Goal: Task Accomplishment & Management: Use online tool/utility

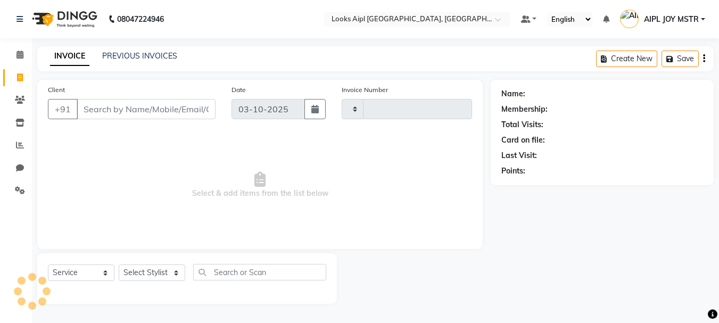
select select "service"
click at [119, 113] on input "Client" at bounding box center [146, 109] width 139 height 20
type input "8506"
select select "6047"
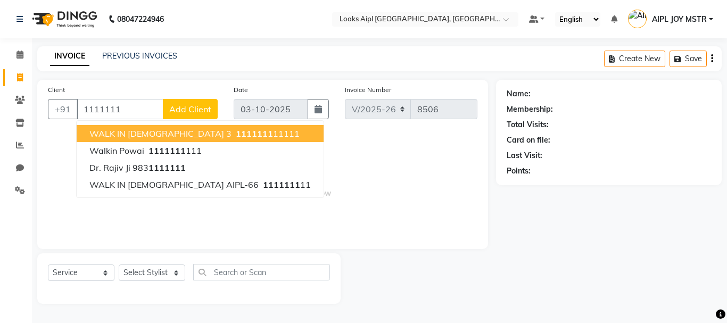
click at [236, 131] on span "1111111" at bounding box center [254, 133] width 37 height 11
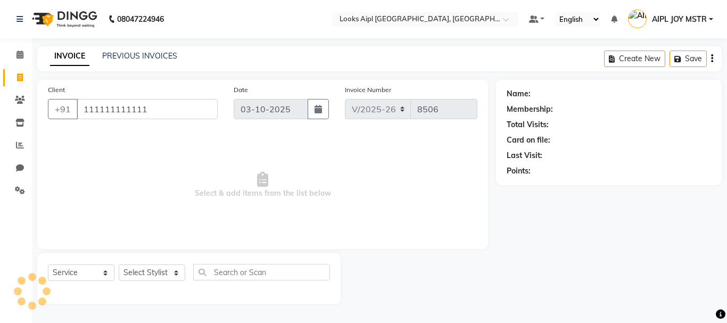
type input "111111111111"
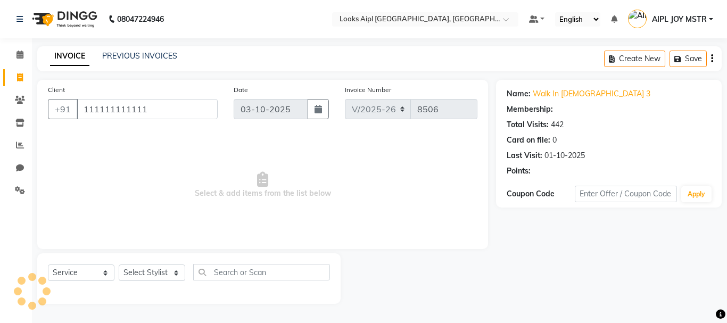
select select "1: Object"
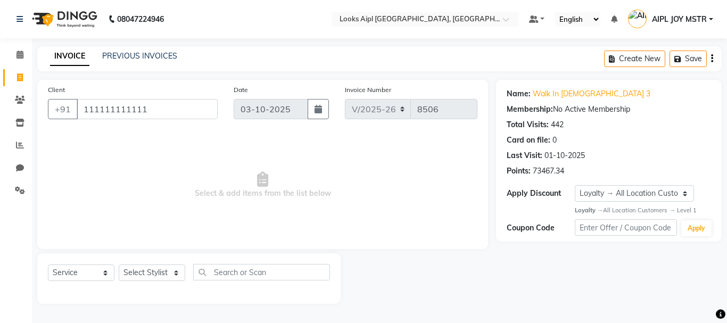
click at [714, 61] on div "Create New Save" at bounding box center [663, 58] width 118 height 25
click at [709, 59] on div "Create New Save" at bounding box center [663, 58] width 118 height 25
click at [712, 59] on icon "button" at bounding box center [712, 59] width 2 height 1
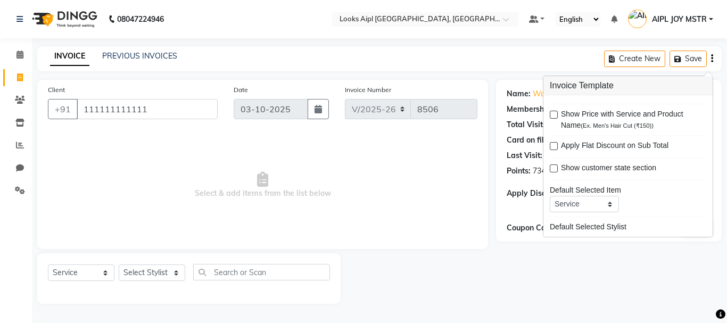
click at [609, 286] on div "Name: Walk In [DEMOGRAPHIC_DATA] 3 Membership: No Active Membership Total Visit…" at bounding box center [613, 192] width 234 height 224
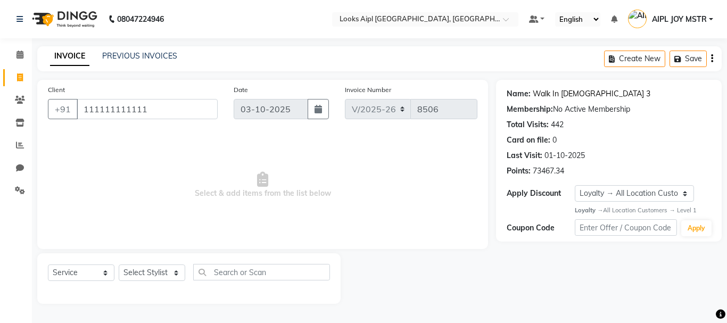
click at [562, 95] on link "Walk In [DEMOGRAPHIC_DATA] 3" at bounding box center [592, 93] width 118 height 11
click at [712, 59] on icon "button" at bounding box center [712, 59] width 2 height 1
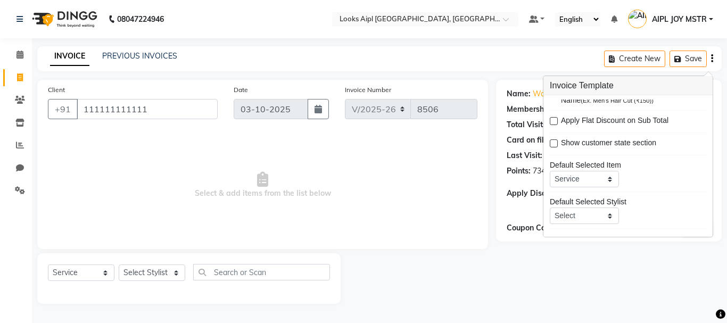
scroll to position [39, 0]
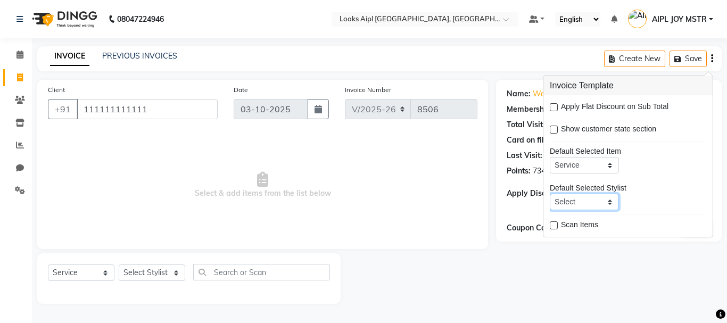
click at [608, 205] on select "Select Not Set AIPL JOY MSTR [PERSON_NAME] Alam _Pdct [PERSON_NAME] [PERSON_NAM…" at bounding box center [584, 202] width 69 height 17
click at [689, 205] on div "Default Selected Stylist Select Not Set AIPL JOY MSTR [PERSON_NAME] Alam _Pdct …" at bounding box center [628, 197] width 156 height 28
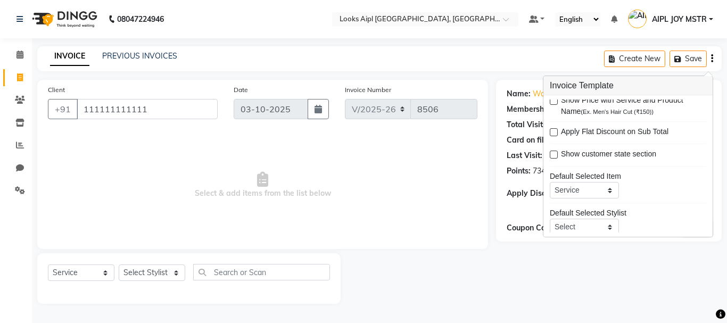
scroll to position [0, 0]
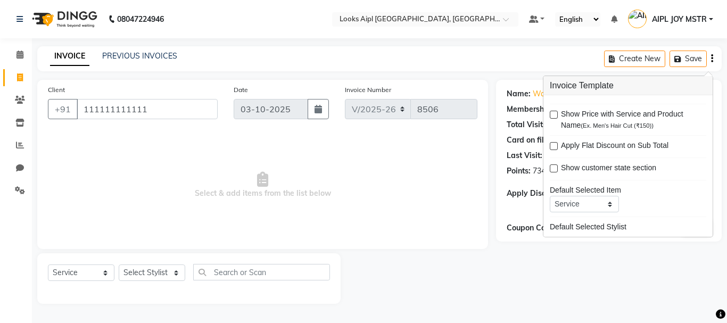
click at [459, 256] on div at bounding box center [418, 278] width 155 height 51
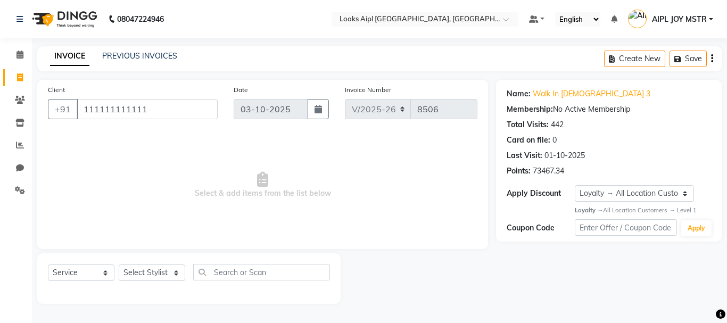
click at [711, 63] on button "button" at bounding box center [712, 58] width 2 height 25
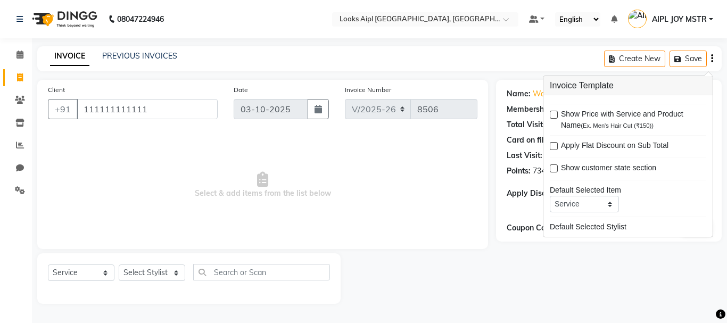
click at [711, 63] on button "button" at bounding box center [712, 58] width 2 height 25
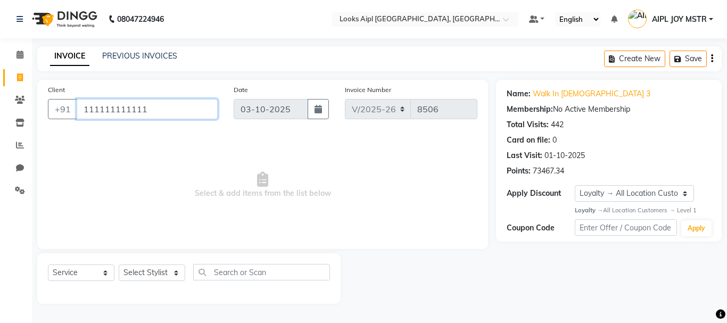
click at [149, 118] on input "111111111111" at bounding box center [147, 109] width 141 height 20
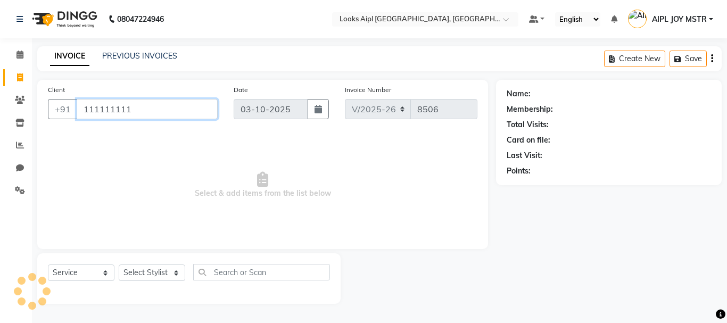
type input "111111111"
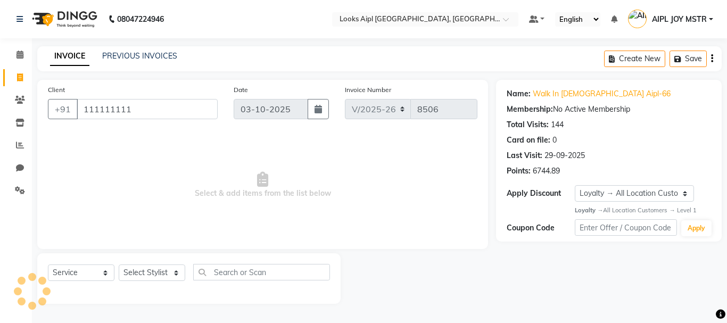
select select "1: Object"
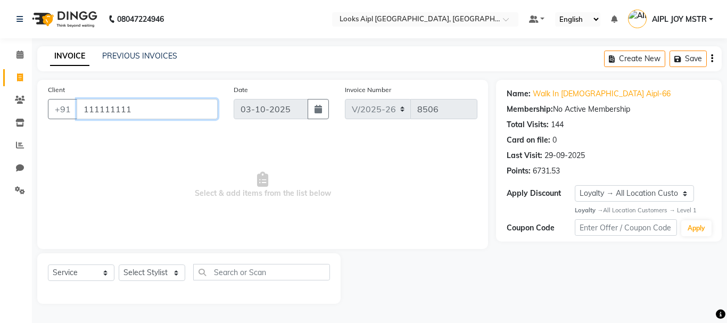
click at [134, 106] on input "111111111" at bounding box center [147, 109] width 141 height 20
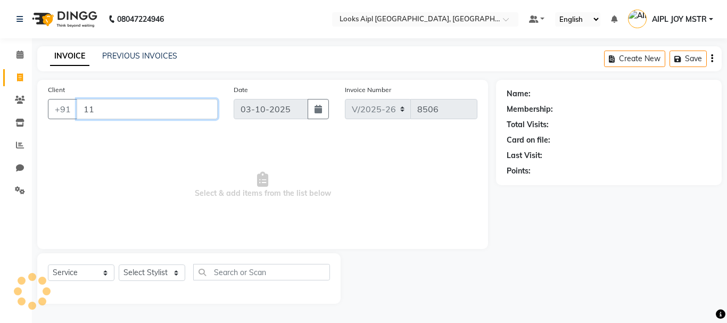
type input "1"
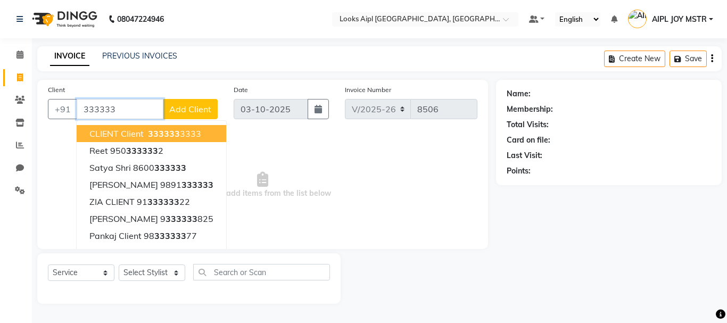
type input "333333"
click at [191, 112] on span "Add Client" at bounding box center [190, 109] width 42 height 11
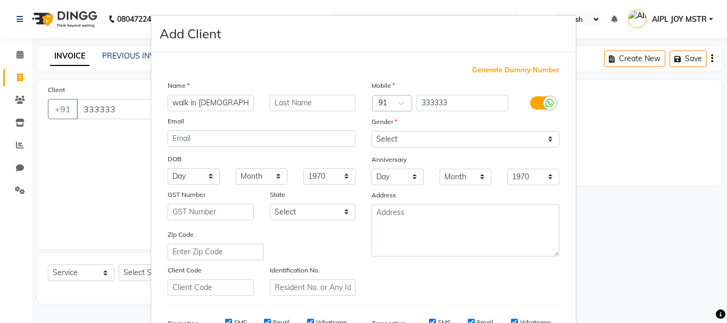
type input "walk in [DEMOGRAPHIC_DATA]"
click at [413, 143] on select "Select [DEMOGRAPHIC_DATA] [DEMOGRAPHIC_DATA] Other Prefer Not To Say" at bounding box center [466, 139] width 188 height 17
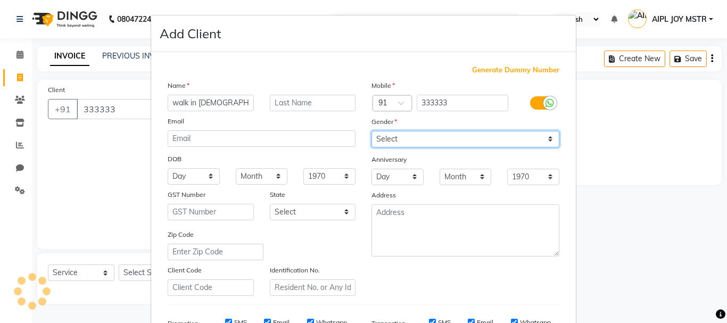
select select "[DEMOGRAPHIC_DATA]"
click at [372, 131] on select "Select [DEMOGRAPHIC_DATA] [DEMOGRAPHIC_DATA] Other Prefer Not To Say" at bounding box center [466, 139] width 188 height 17
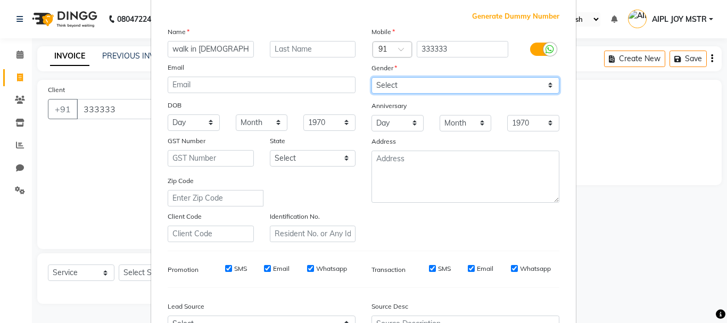
scroll to position [160, 0]
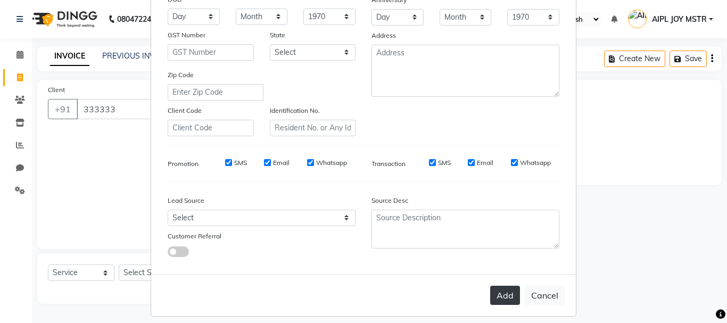
click at [498, 299] on button "Add" at bounding box center [505, 295] width 30 height 19
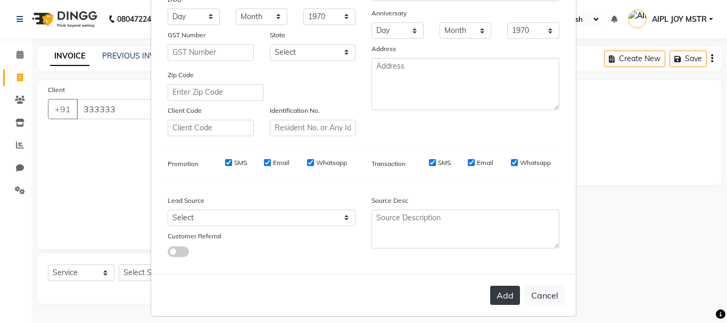
click at [501, 295] on button "Add" at bounding box center [505, 295] width 30 height 19
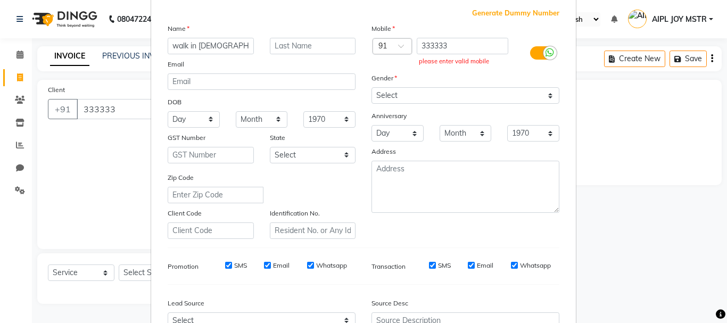
scroll to position [53, 0]
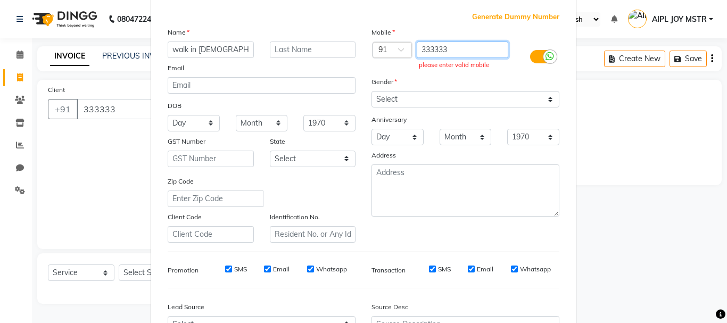
click at [451, 51] on input "333333" at bounding box center [463, 50] width 92 height 17
click at [533, 55] on label at bounding box center [542, 56] width 24 height 13
click at [0, 0] on input "checkbox" at bounding box center [0, 0] width 0 height 0
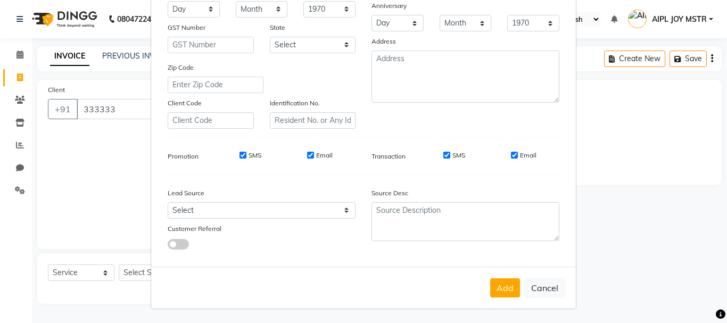
scroll to position [168, 0]
click at [510, 284] on button "Add" at bounding box center [505, 286] width 30 height 19
click at [503, 293] on button "Add" at bounding box center [505, 286] width 30 height 19
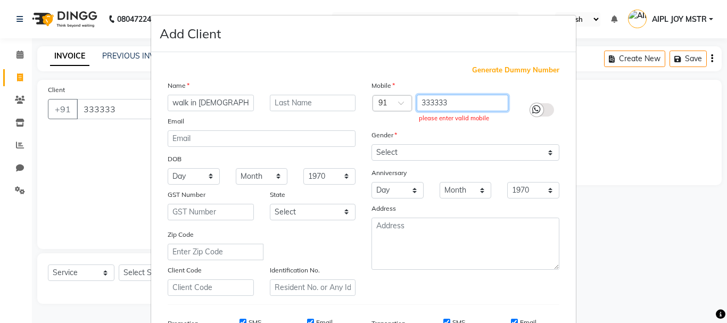
click at [456, 106] on input "333333" at bounding box center [463, 103] width 92 height 17
type input "3"
click at [510, 69] on span "Generate Dummy Number" at bounding box center [515, 70] width 87 height 11
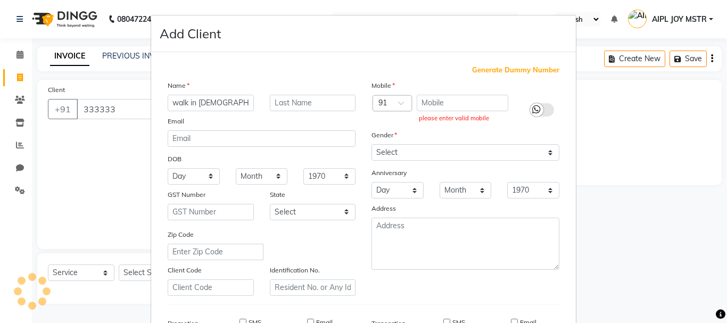
type input "1261700000001"
checkbox input "false"
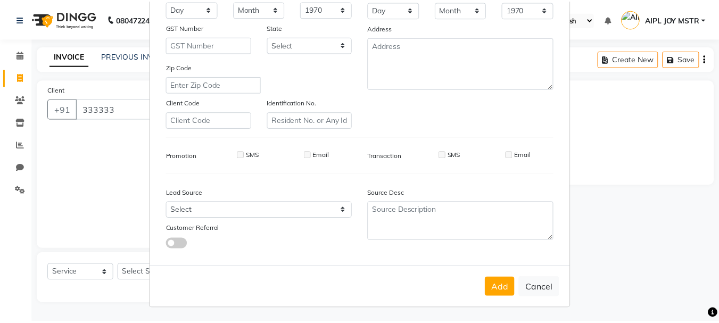
scroll to position [168, 0]
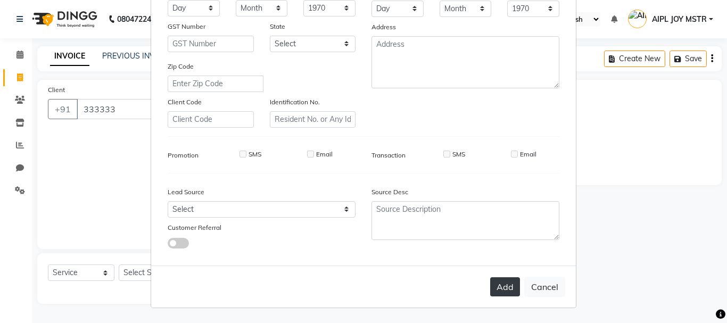
click at [499, 289] on button "Add" at bounding box center [505, 286] width 30 height 19
type input "1261700000001"
select select
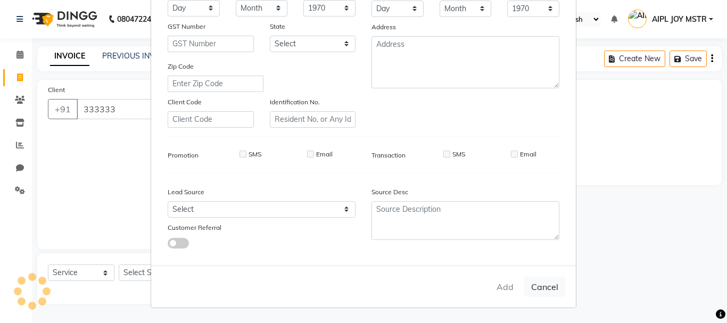
select select
checkbox input "false"
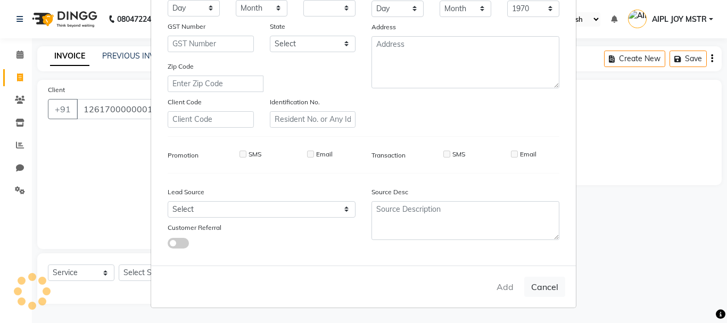
checkbox input "false"
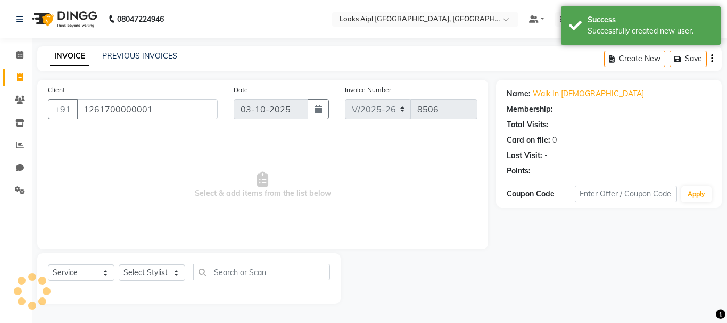
select select "1: Object"
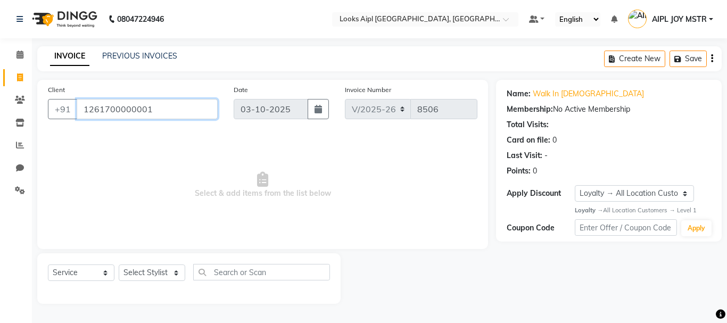
click at [161, 110] on input "1261700000001" at bounding box center [147, 109] width 141 height 20
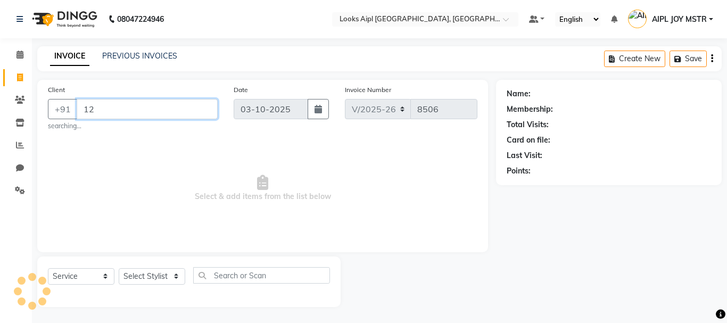
type input "1"
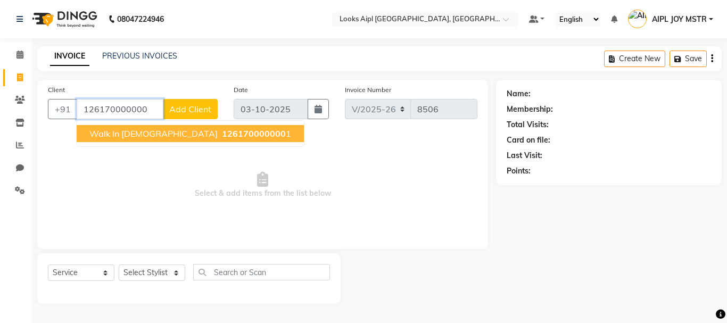
click at [149, 139] on button "walk in [DEMOGRAPHIC_DATA] 126170000000 1" at bounding box center [190, 133] width 227 height 17
type input "1261700000001"
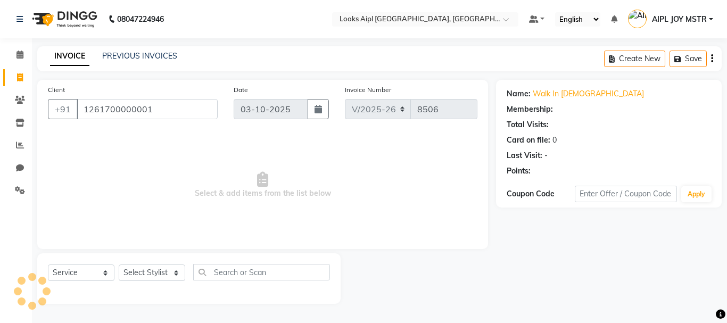
select select "1: Object"
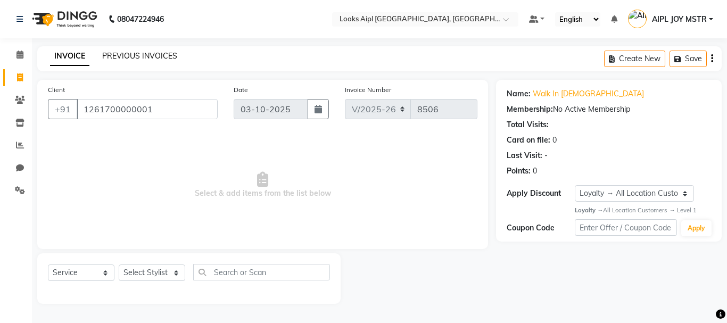
click at [127, 57] on link "PREVIOUS INVOICES" at bounding box center [139, 56] width 75 height 10
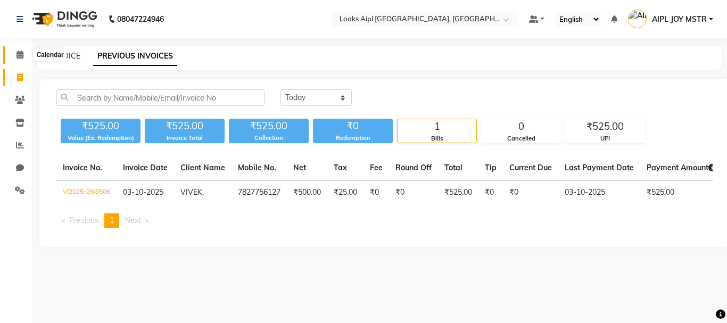
click at [15, 54] on span at bounding box center [20, 55] width 19 height 12
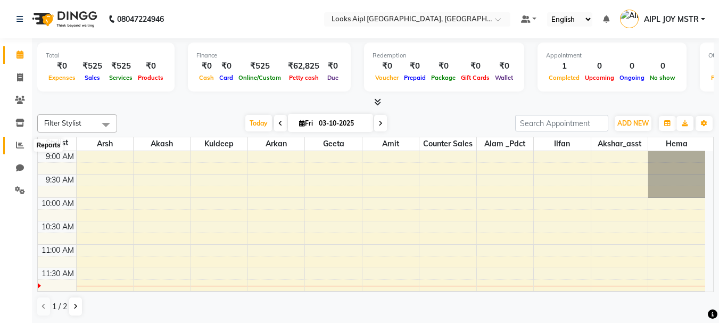
click at [22, 144] on icon at bounding box center [20, 145] width 8 height 8
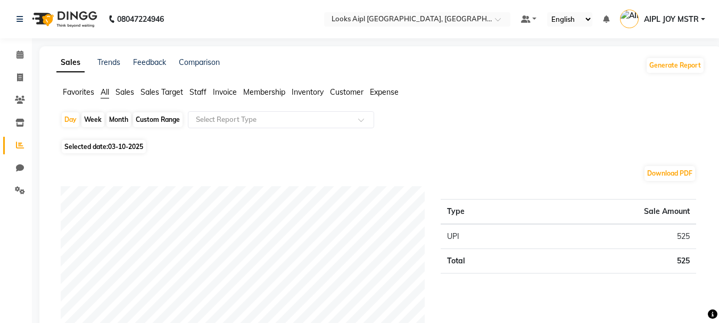
click at [388, 90] on span "Expense" at bounding box center [384, 92] width 29 height 10
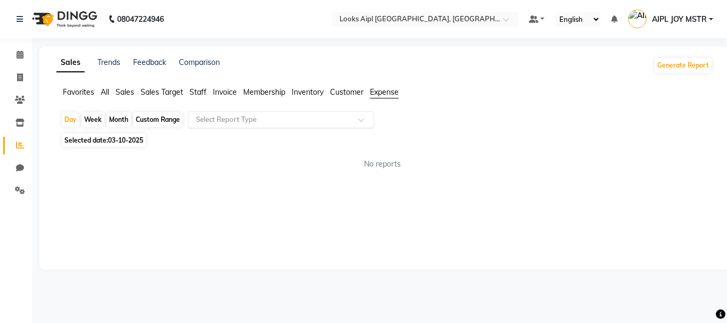
click at [294, 120] on input "text" at bounding box center [270, 119] width 153 height 11
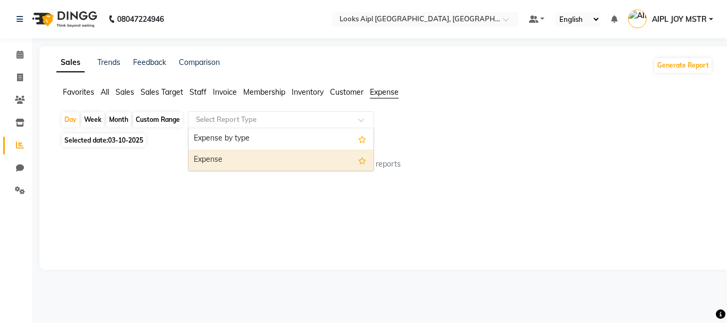
click at [218, 168] on div "Expense" at bounding box center [280, 160] width 185 height 21
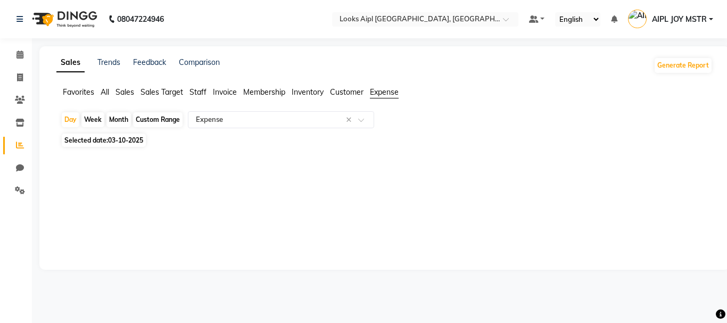
click at [112, 134] on span "Selected date: 03-10-2025" at bounding box center [104, 140] width 84 height 13
select select "10"
select select "2025"
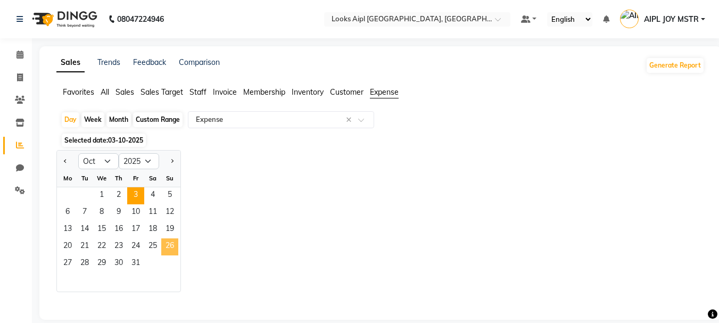
click at [175, 246] on span "26" at bounding box center [169, 246] width 17 height 17
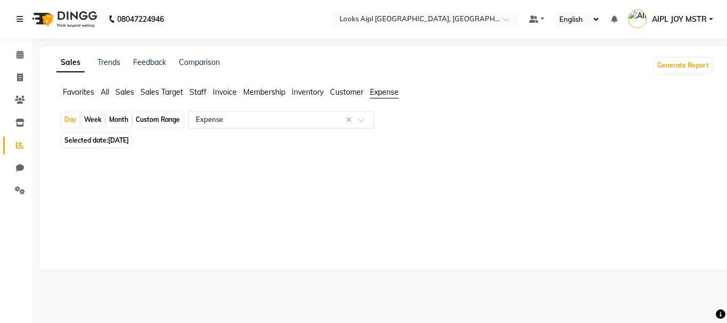
click at [262, 119] on input "text" at bounding box center [270, 119] width 153 height 11
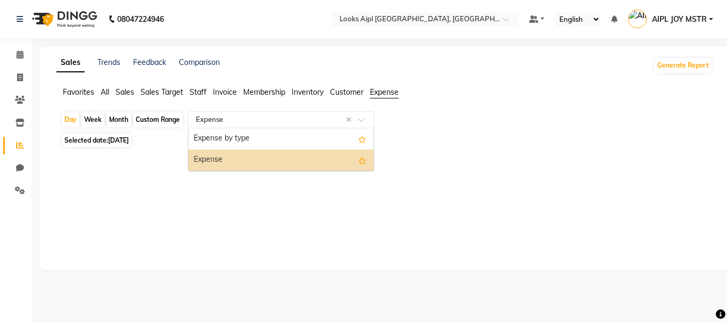
click at [249, 158] on div "Expense" at bounding box center [280, 160] width 185 height 21
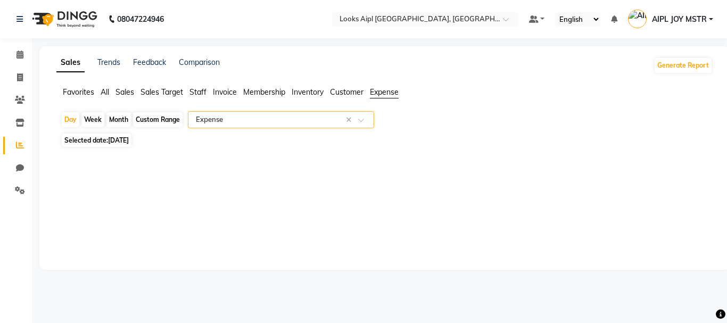
click at [381, 185] on div "Sales Trends Feedback Comparison Generate Report Favorites All Sales Sales Targ…" at bounding box center [384, 158] width 690 height 224
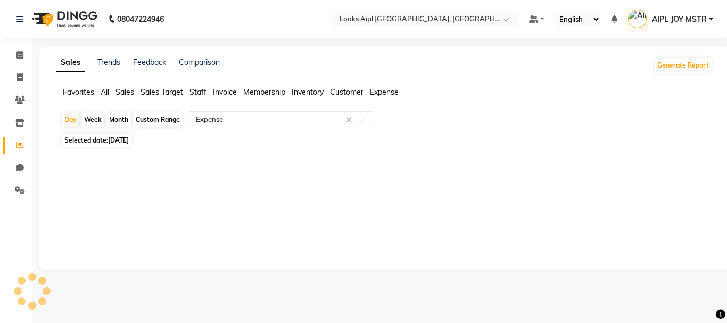
click at [127, 139] on span "[DATE]" at bounding box center [118, 140] width 21 height 8
select select "10"
select select "2025"
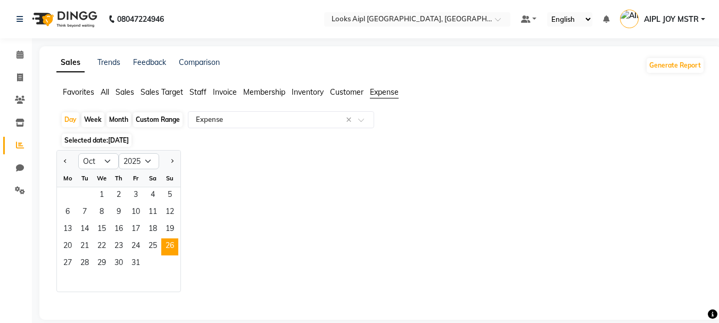
click at [61, 163] on div at bounding box center [67, 161] width 21 height 17
click at [68, 161] on button "Previous month" at bounding box center [65, 161] width 9 height 17
select select "9"
click at [130, 244] on span "26" at bounding box center [135, 246] width 17 height 17
select select "full_report"
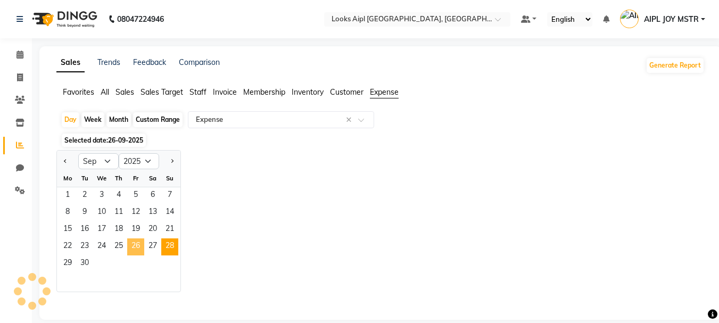
select select "csv"
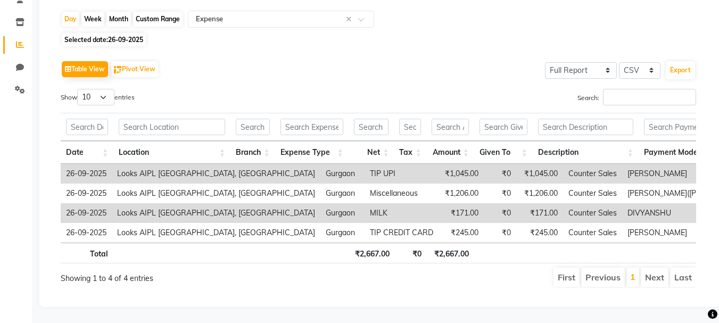
scroll to position [63, 0]
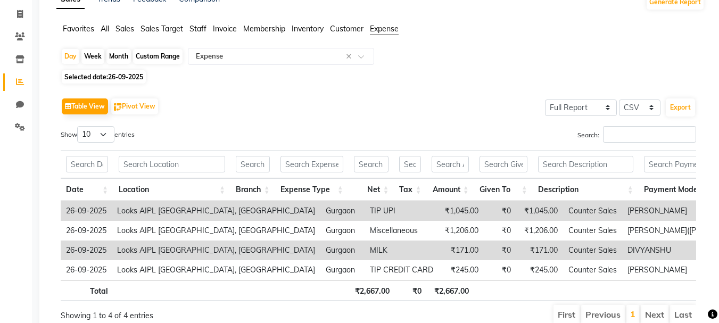
click at [123, 76] on span "26-09-2025" at bounding box center [125, 77] width 35 height 8
select select "9"
select select "2025"
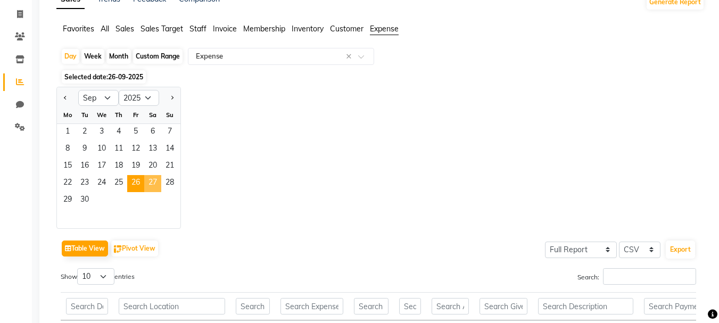
click at [145, 182] on span "27" at bounding box center [152, 183] width 17 height 17
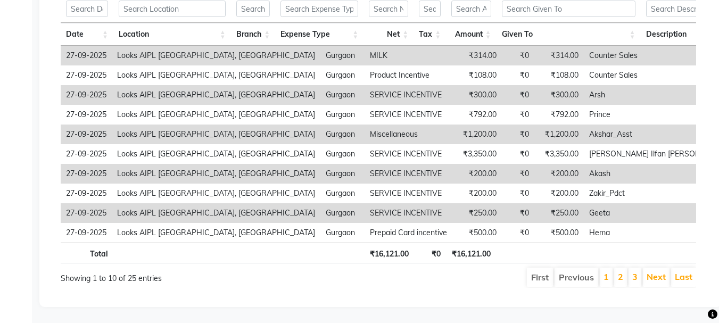
scroll to position [235, 0]
click at [620, 271] on link "2" at bounding box center [620, 276] width 5 height 11
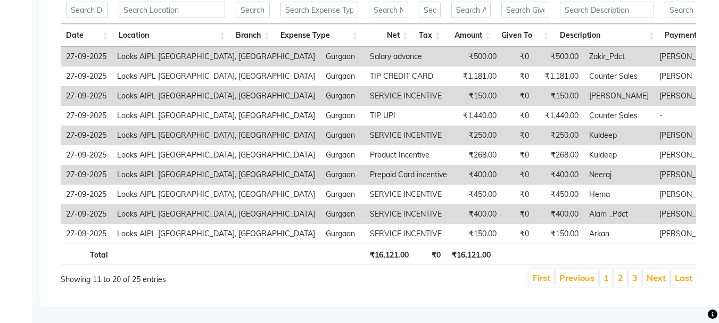
scroll to position [234, 0]
click at [635, 273] on link "3" at bounding box center [634, 278] width 5 height 11
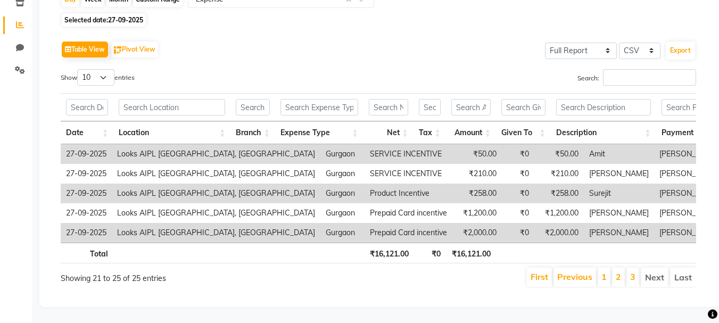
scroll to position [136, 0]
click at [608, 268] on li "1" at bounding box center [604, 277] width 13 height 19
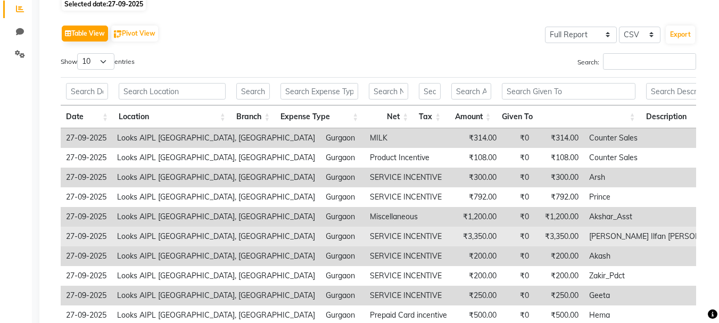
scroll to position [190, 0]
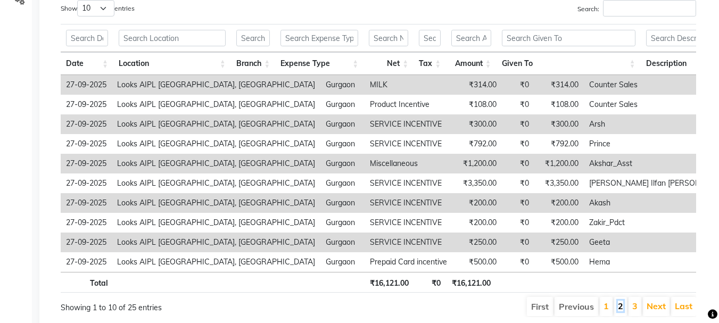
click at [619, 311] on link "2" at bounding box center [620, 306] width 5 height 11
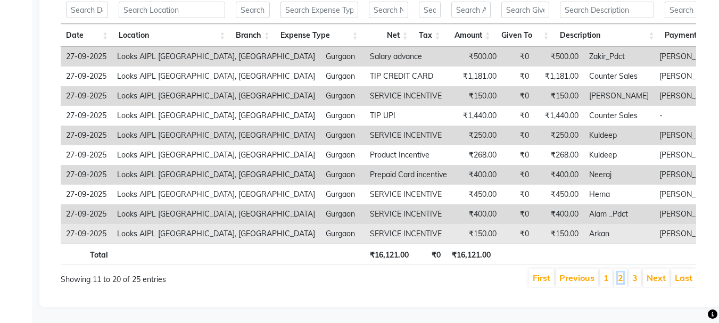
scroll to position [234, 0]
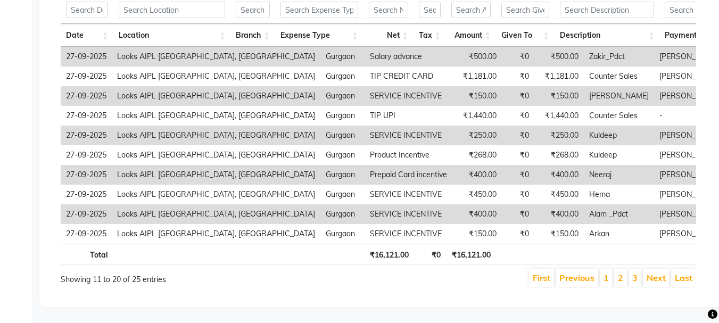
click at [631, 270] on li "3" at bounding box center [635, 278] width 13 height 18
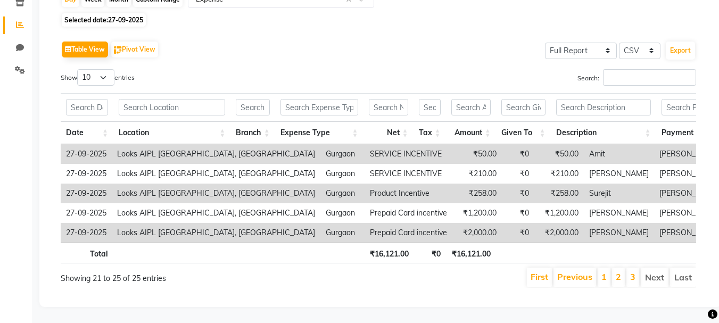
scroll to position [136, 0]
click at [623, 272] on li "2" at bounding box center [618, 277] width 13 height 19
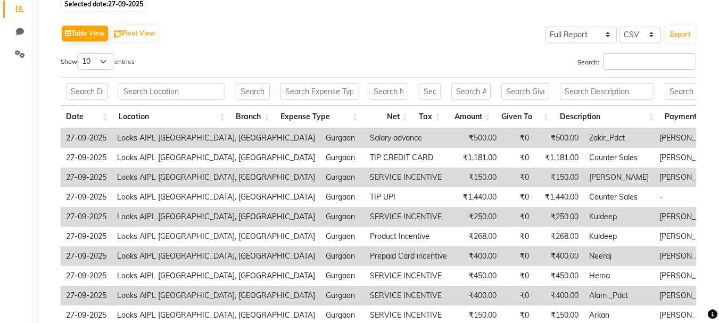
scroll to position [234, 0]
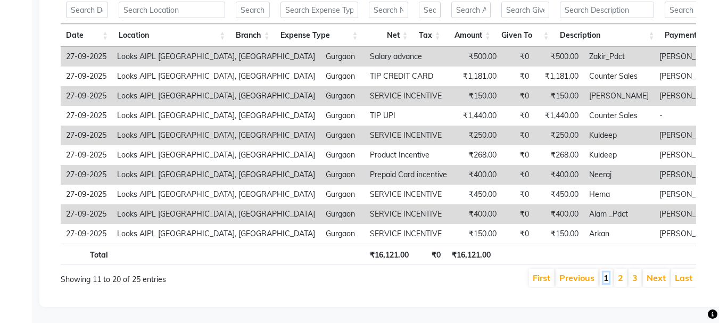
click at [609, 273] on link "1" at bounding box center [606, 278] width 5 height 11
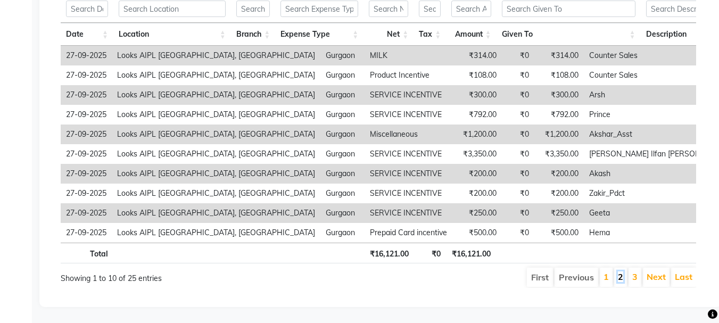
click at [620, 271] on link "2" at bounding box center [620, 276] width 5 height 11
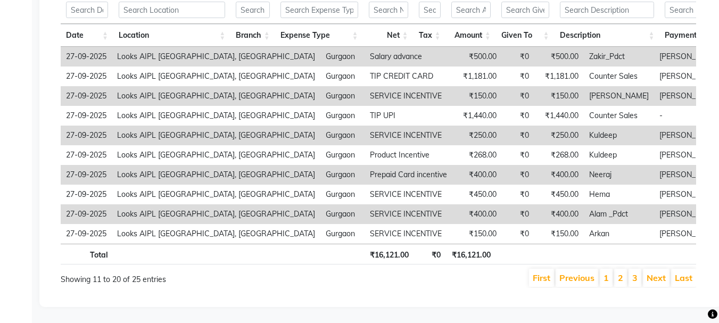
click at [632, 271] on li "3" at bounding box center [635, 278] width 13 height 18
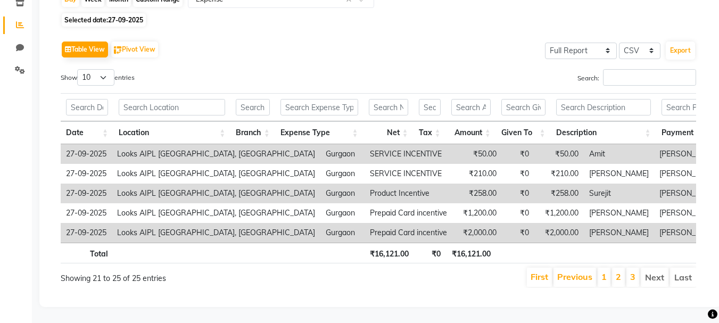
scroll to position [136, 0]
click at [617, 271] on link "2" at bounding box center [618, 276] width 5 height 11
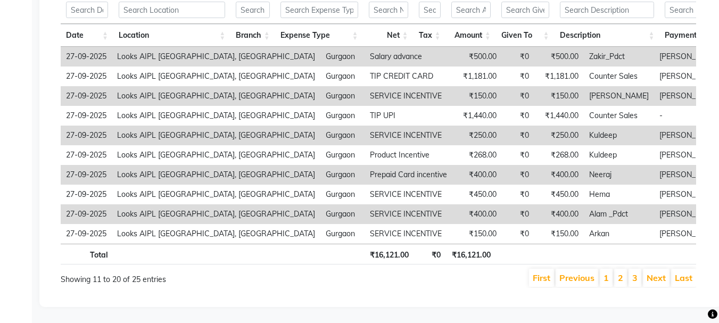
scroll to position [234, 0]
click at [610, 273] on li "1" at bounding box center [606, 278] width 13 height 18
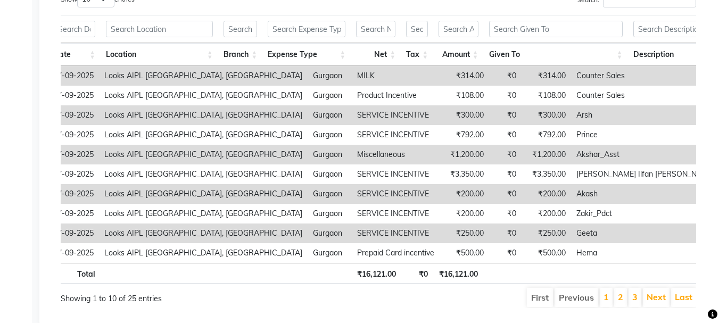
scroll to position [74, 0]
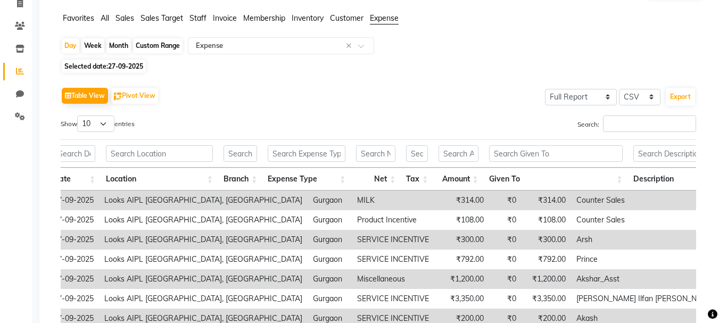
click at [130, 64] on span "27-09-2025" at bounding box center [125, 66] width 35 height 8
select select "9"
select select "2025"
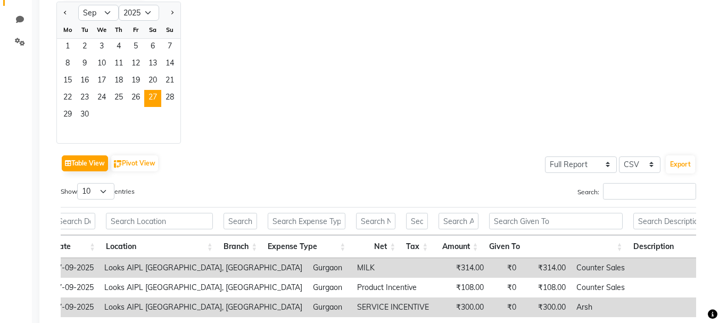
scroll to position [57, 0]
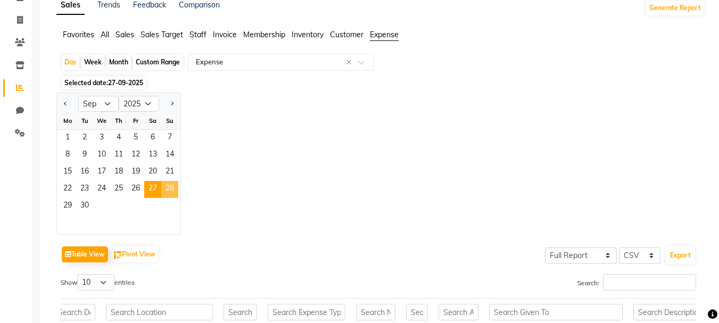
click at [169, 187] on span "28" at bounding box center [169, 189] width 17 height 17
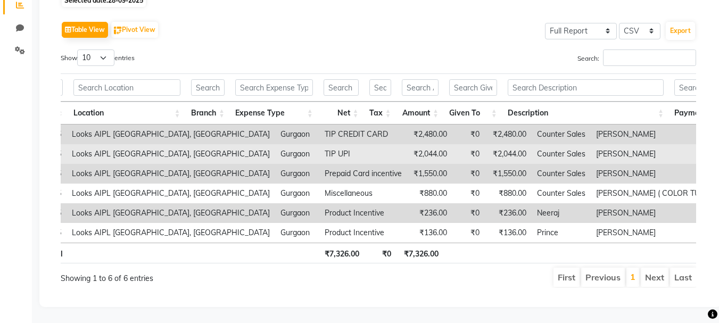
scroll to position [0, 0]
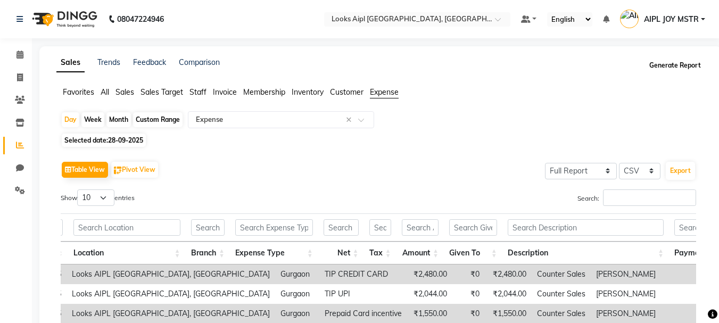
click at [667, 62] on button "Generate Report" at bounding box center [675, 65] width 57 height 15
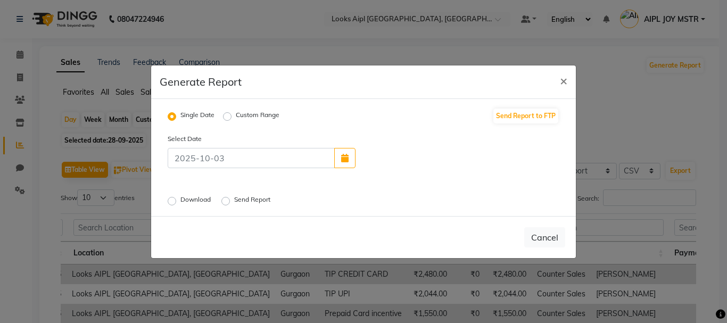
click at [180, 201] on label "Download" at bounding box center [196, 201] width 32 height 13
click at [174, 201] on input "Download" at bounding box center [173, 200] width 7 height 7
radio input "true"
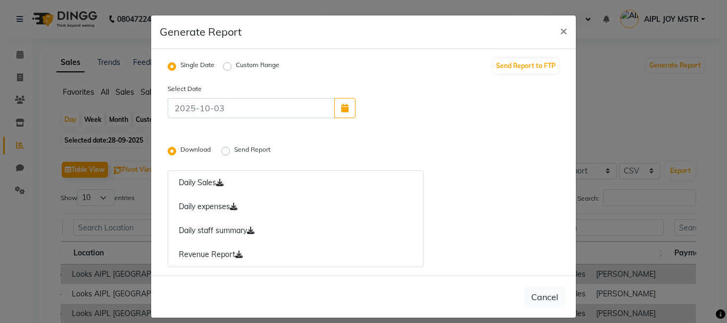
click at [236, 65] on label "Custom Range" at bounding box center [258, 66] width 44 height 13
click at [225, 65] on input "Custom Range" at bounding box center [228, 66] width 7 height 7
radio input "true"
select select "10"
select select "2025"
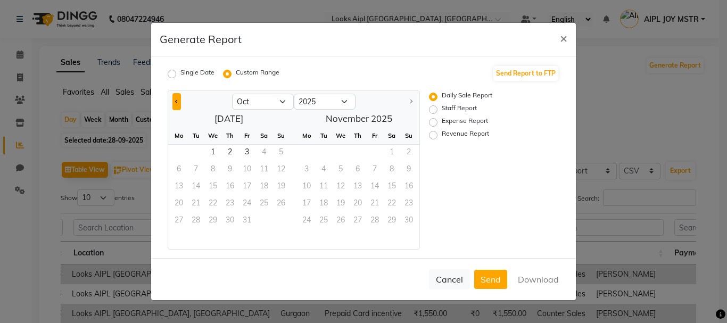
click at [177, 102] on span "Previous month" at bounding box center [177, 101] width 4 height 4
select select "9"
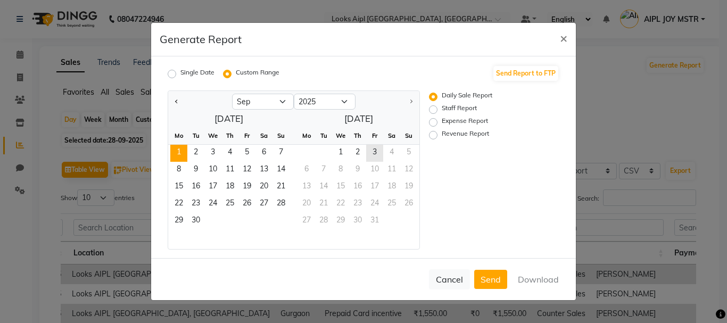
click at [179, 151] on span "1" at bounding box center [178, 153] width 17 height 17
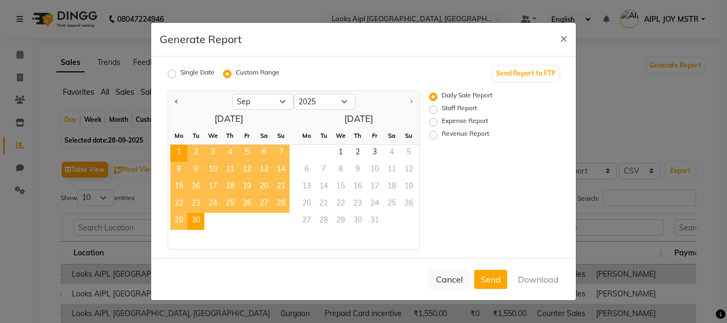
click at [198, 220] on span "30" at bounding box center [195, 221] width 17 height 17
click at [542, 276] on button "Download" at bounding box center [539, 279] width 54 height 19
click at [442, 108] on label "Staff Report" at bounding box center [459, 109] width 35 height 13
click at [433, 108] on input "Staff Report" at bounding box center [434, 109] width 7 height 7
radio input "true"
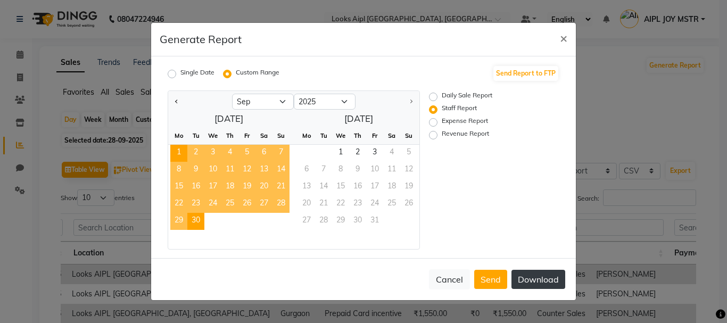
click at [543, 278] on button "Download" at bounding box center [539, 279] width 54 height 19
click at [442, 122] on label "Expense Report" at bounding box center [465, 122] width 46 height 13
click at [435, 122] on input "Expense Report" at bounding box center [434, 122] width 7 height 7
radio input "true"
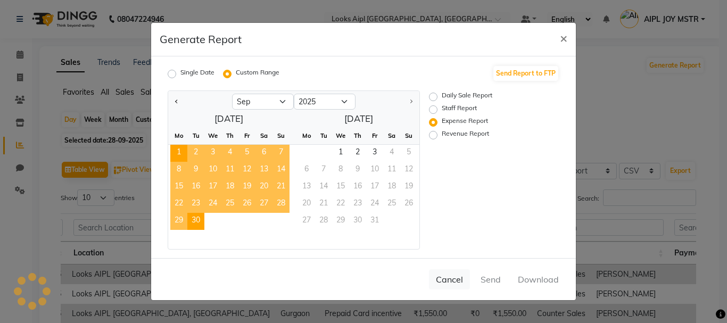
click at [719, 315] on div at bounding box center [719, 315] width 0 height 0
click at [535, 280] on button "Download" at bounding box center [539, 279] width 54 height 19
click at [442, 136] on label "Revenue Report" at bounding box center [465, 135] width 47 height 13
click at [433, 136] on input "Revenue Report" at bounding box center [434, 134] width 7 height 7
radio input "true"
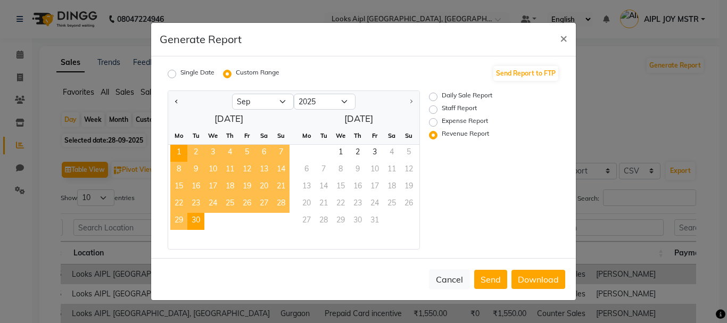
click at [719, 315] on div at bounding box center [719, 315] width 0 height 0
click at [532, 278] on button "Download" at bounding box center [539, 279] width 54 height 19
click at [562, 36] on span "×" at bounding box center [563, 38] width 7 height 16
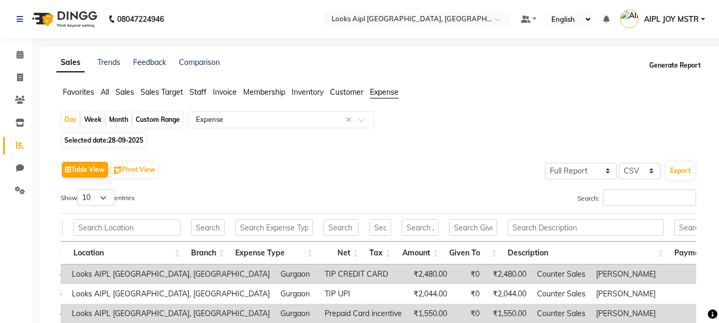
click at [675, 68] on button "Generate Report" at bounding box center [675, 65] width 57 height 15
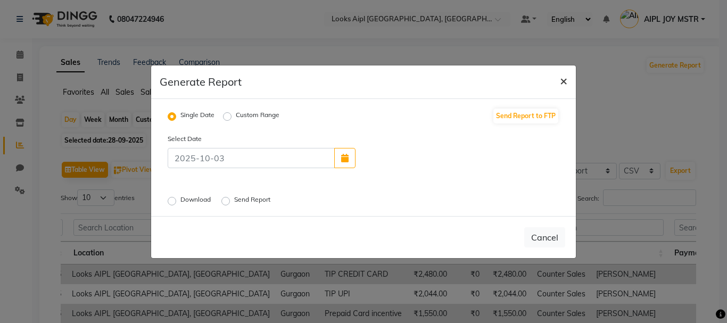
click at [569, 79] on button "×" at bounding box center [563, 80] width 24 height 30
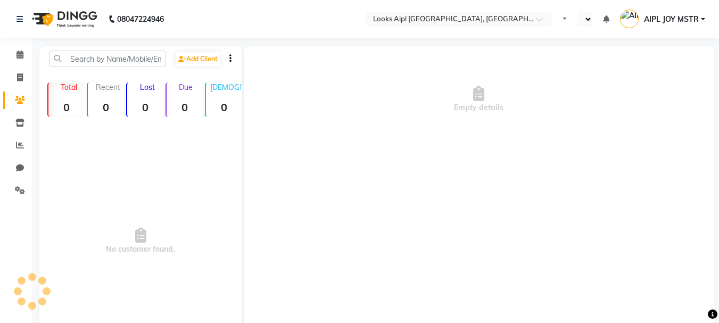
select select "en"
